Goal: Register for event/course

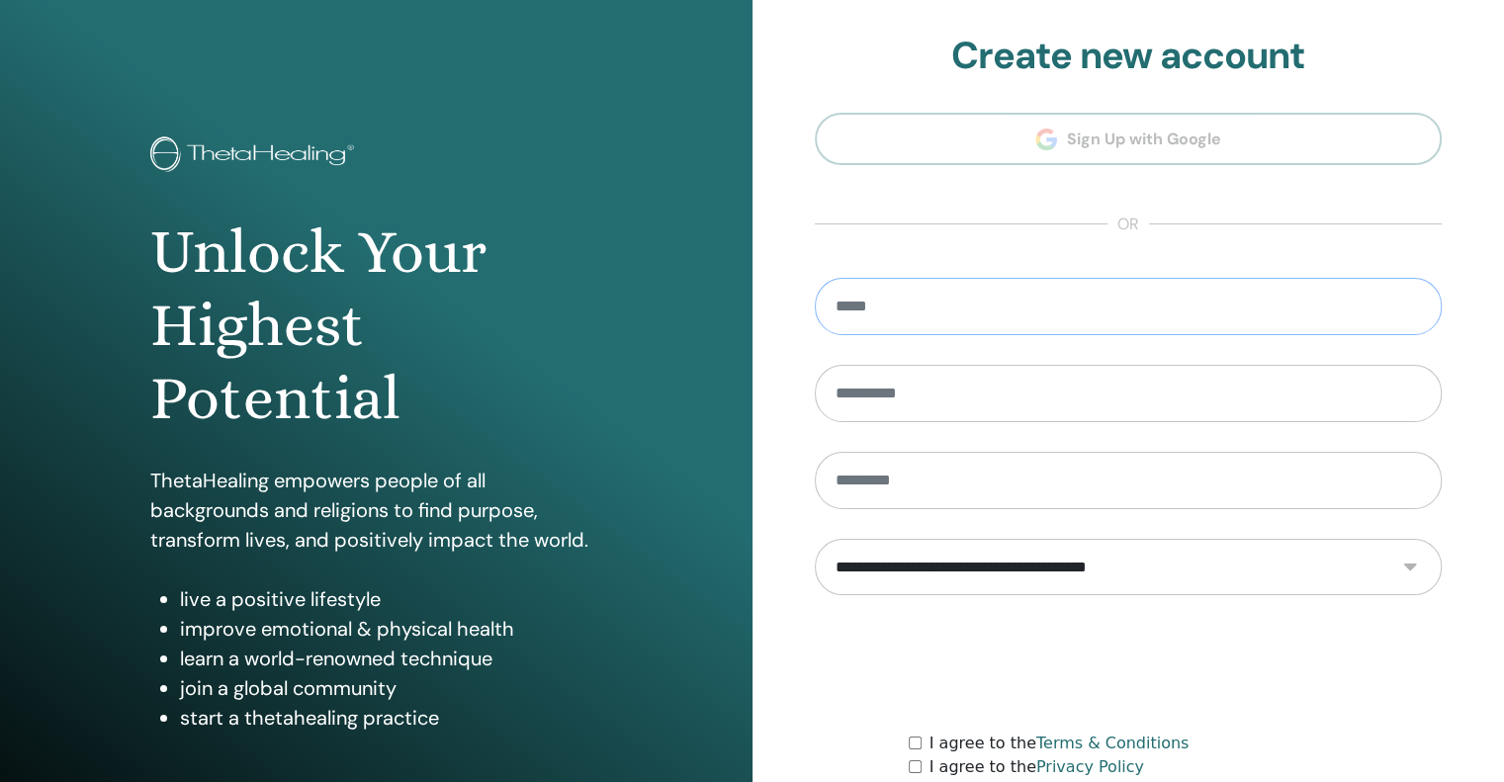
click at [1036, 306] on input "email" at bounding box center [1129, 306] width 628 height 57
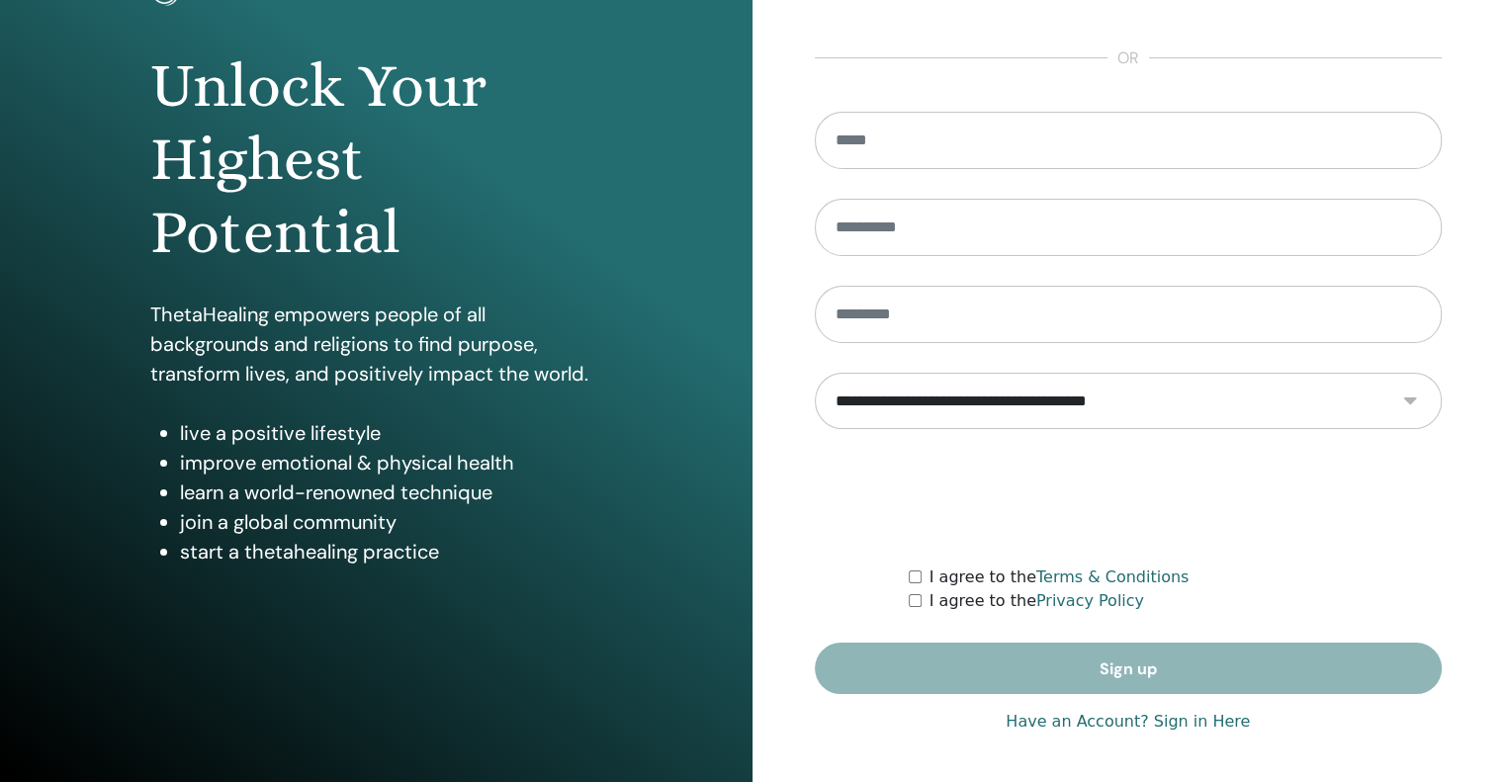
click at [1190, 727] on link "Have an Account? Sign in Here" at bounding box center [1127, 722] width 244 height 24
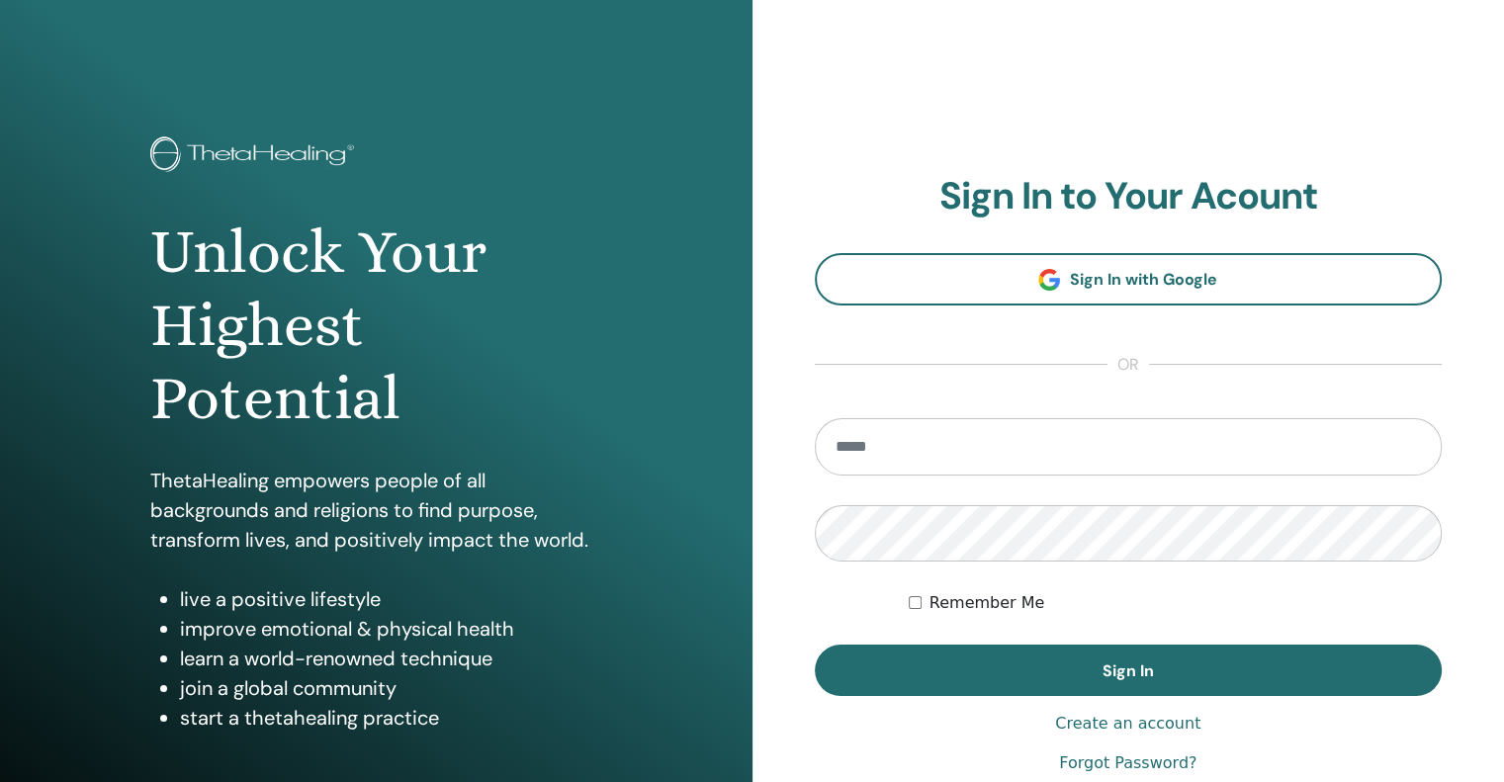
click at [1085, 416] on section "Sign In to Your Acount Sign In with Google or Remember Me Sign In" at bounding box center [1129, 435] width 628 height 522
click at [1080, 422] on input "email" at bounding box center [1129, 446] width 628 height 57
type input "**********"
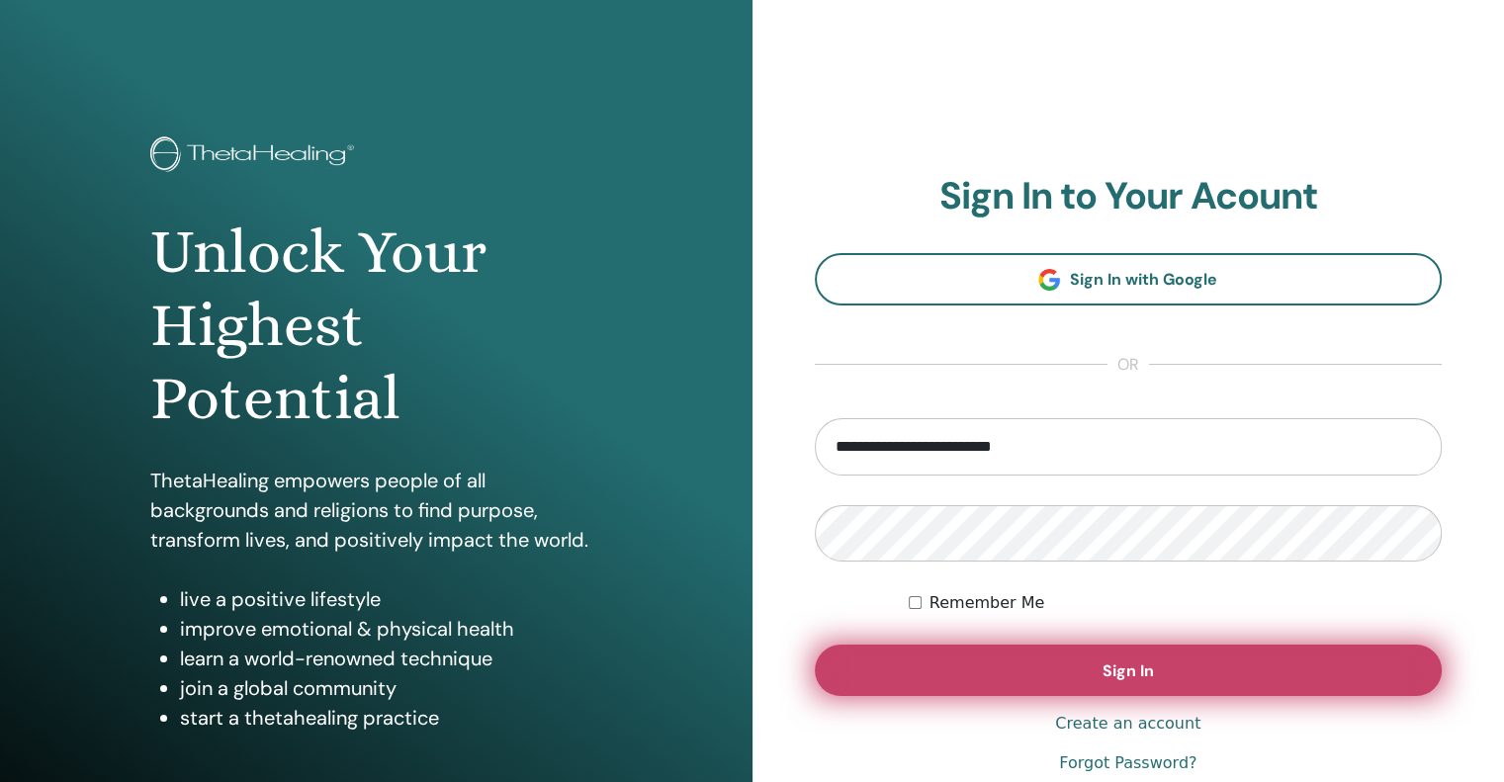
click at [1092, 655] on button "Sign In" at bounding box center [1129, 670] width 628 height 51
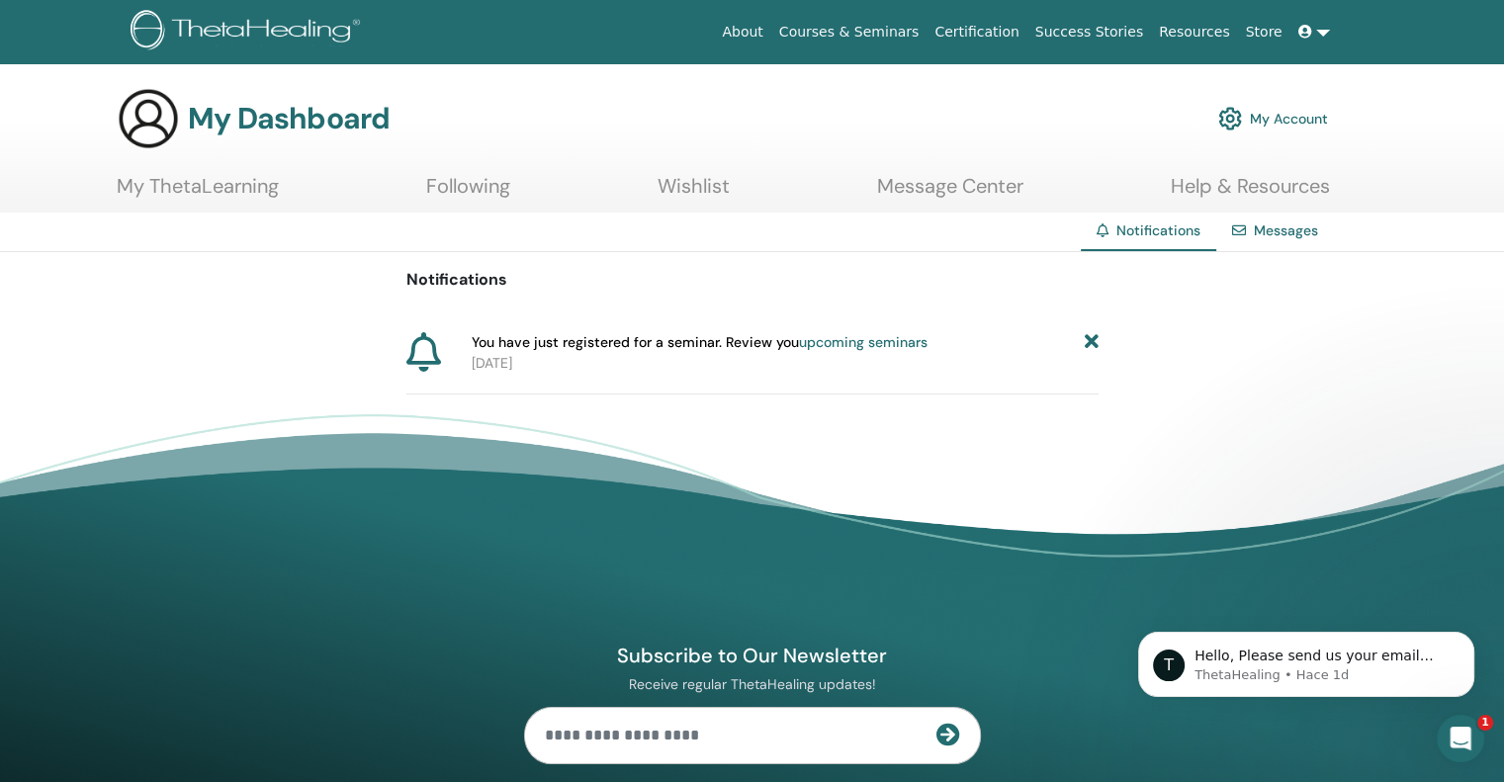
click at [850, 339] on link "upcoming seminars" at bounding box center [863, 342] width 129 height 18
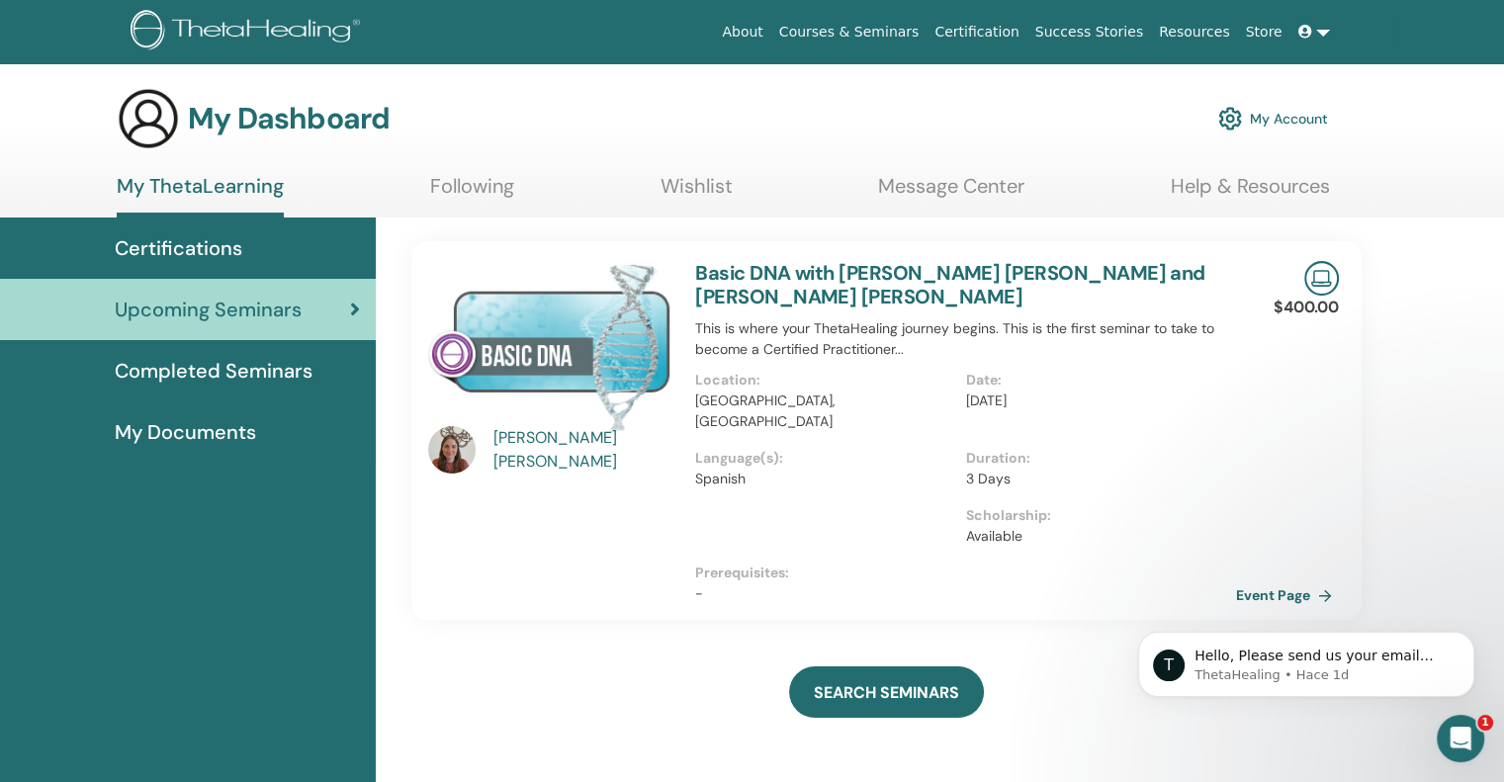
click at [584, 659] on div "SEARCH SEMINARS" at bounding box center [886, 692] width 950 height 99
click at [1294, 580] on link "Event Page" at bounding box center [1291, 595] width 104 height 30
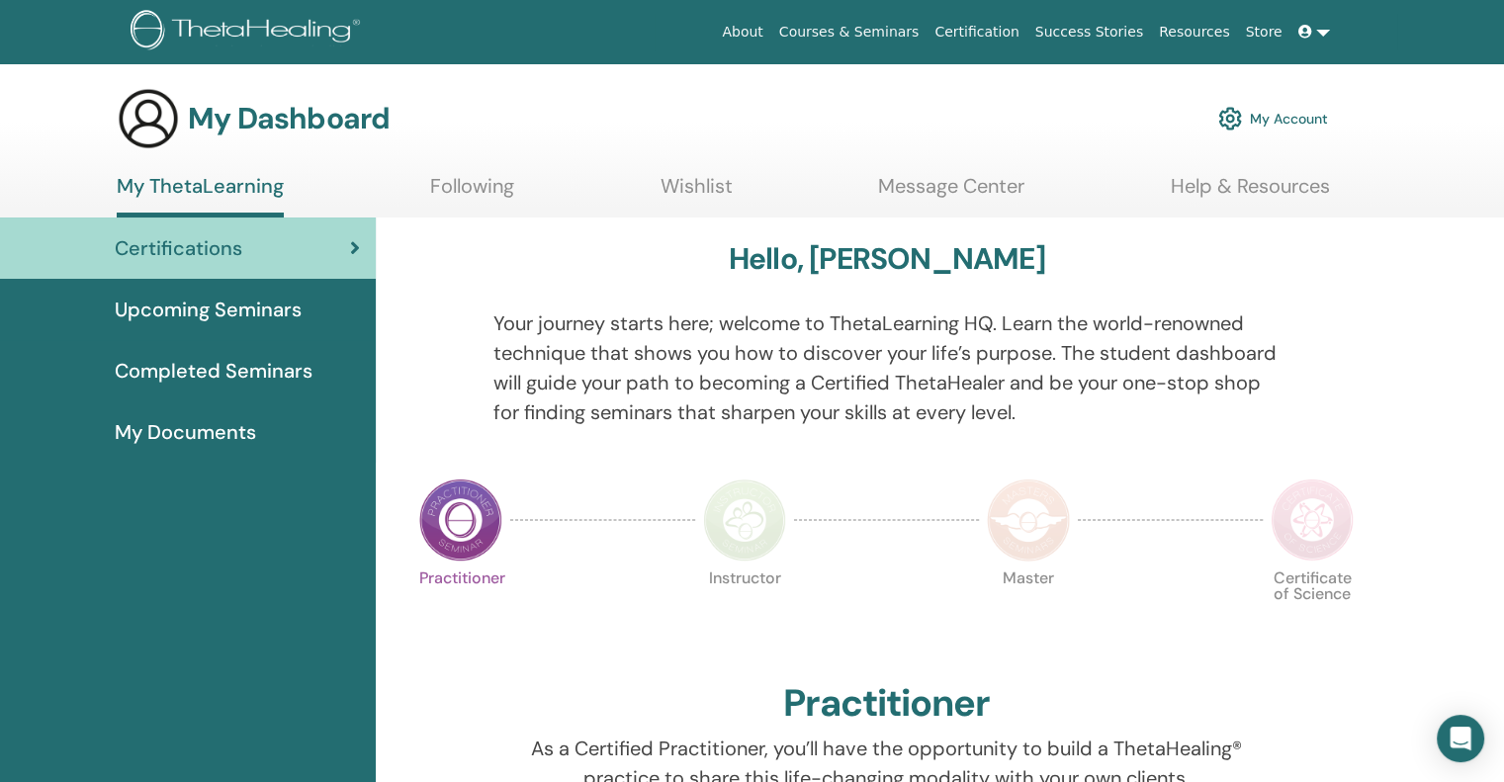
click at [1322, 36] on link at bounding box center [1313, 32] width 47 height 37
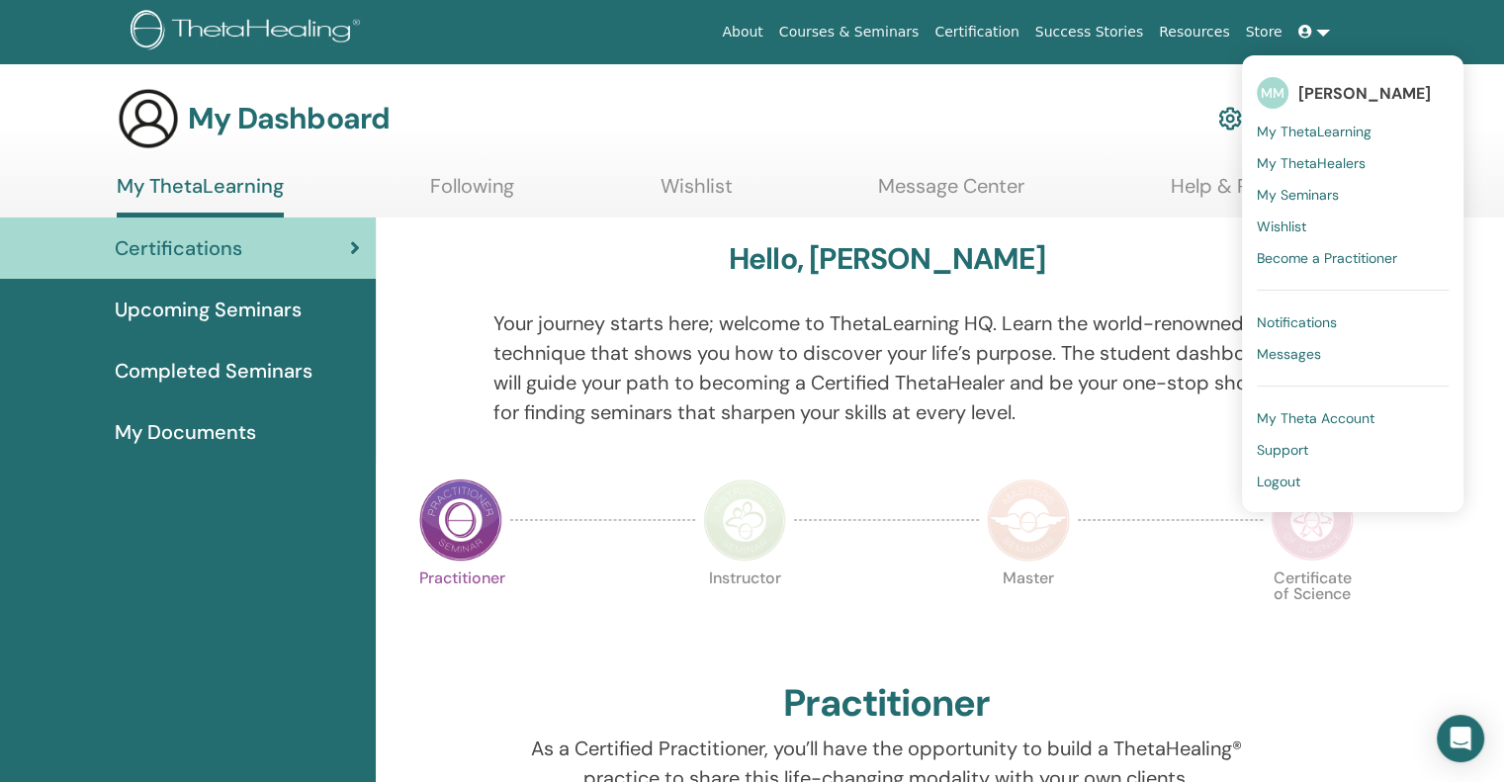
click at [1311, 194] on span "My Seminars" at bounding box center [1298, 195] width 82 height 18
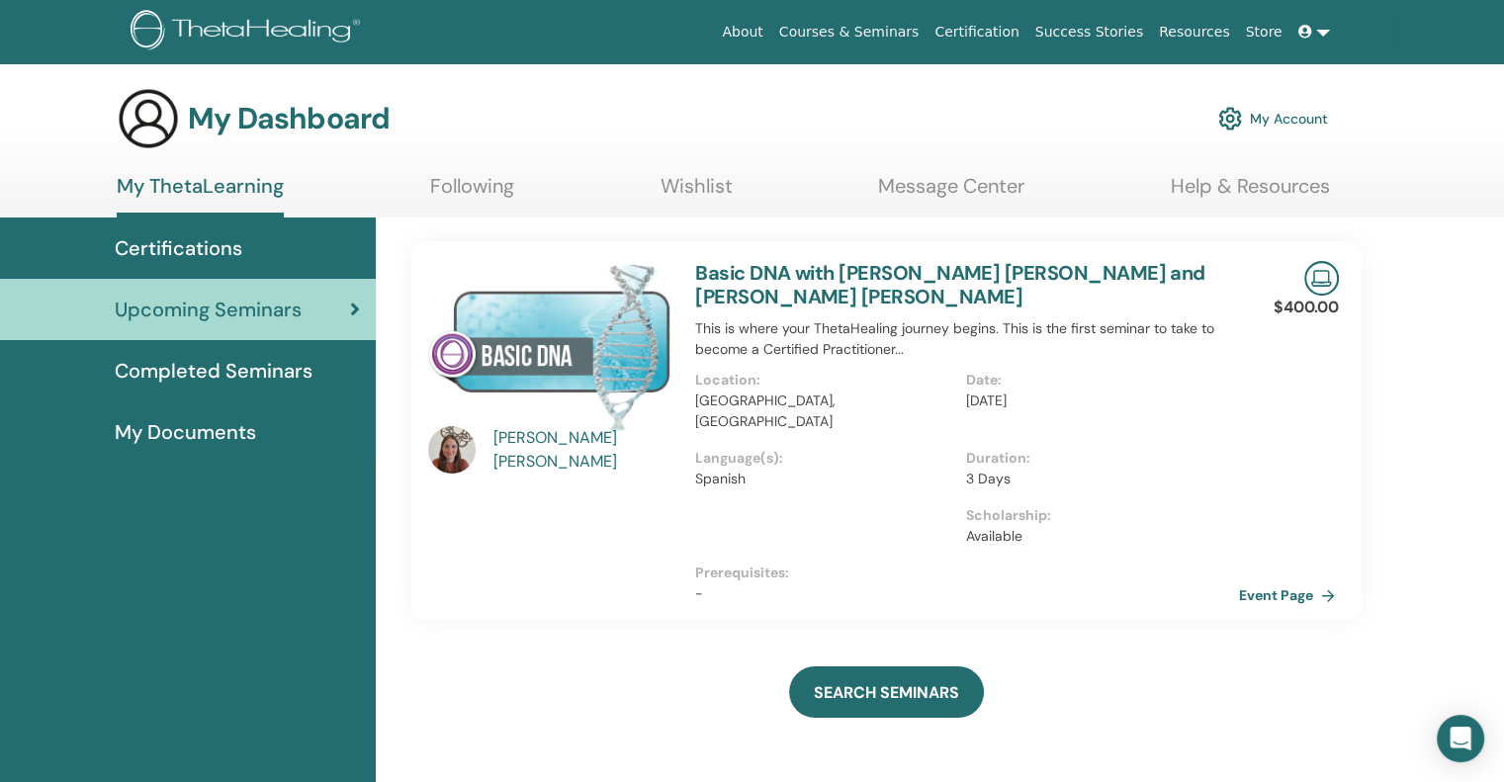
click at [1267, 580] on link "Event Page" at bounding box center [1291, 595] width 104 height 30
